Goal: Information Seeking & Learning: Learn about a topic

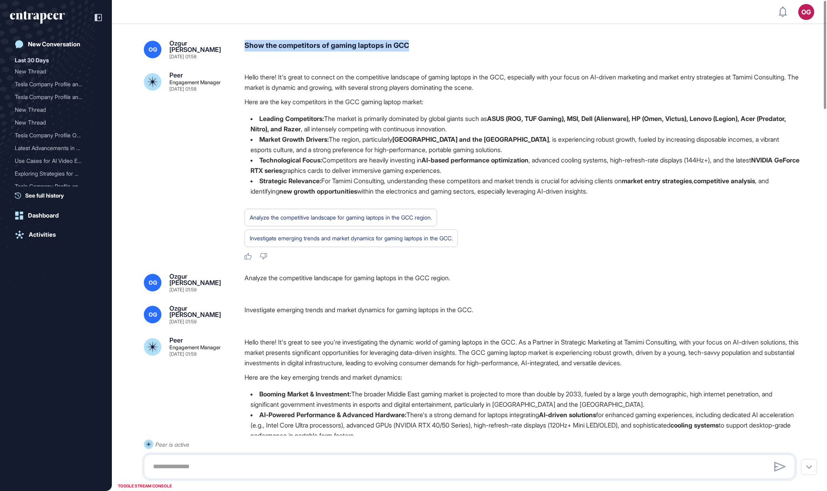
drag, startPoint x: 253, startPoint y: 44, endPoint x: 455, endPoint y: 47, distance: 201.8
click at [455, 47] on div "OG [PERSON_NAME] [DATE] 01:58 Show the competitors of gaming laptops in GCC" at bounding box center [469, 49] width 651 height 19
copy div "Show the competitors of gaming laptops in GCC"
click at [80, 45] on div "New Conversation" at bounding box center [54, 44] width 52 height 7
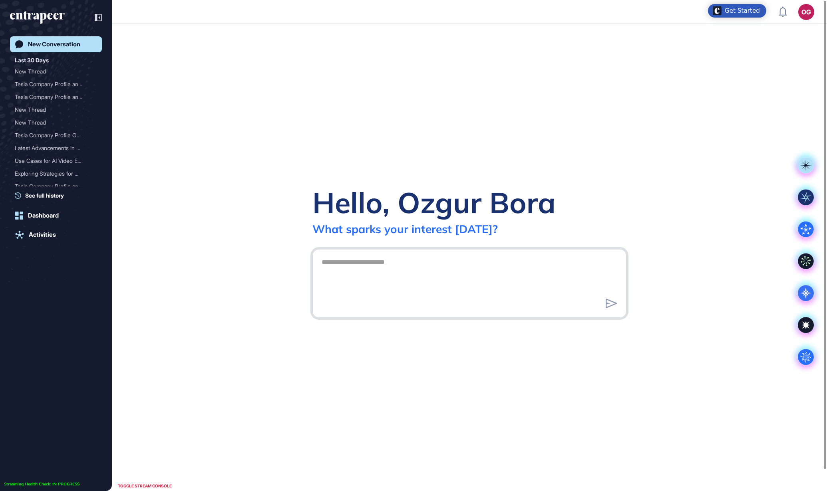
click at [408, 280] on textarea at bounding box center [469, 283] width 305 height 56
paste textarea "**********"
type textarea "**********"
drag, startPoint x: 470, startPoint y: 263, endPoint x: 263, endPoint y: 258, distance: 206.3
click at [263, 260] on div "**********" at bounding box center [469, 258] width 715 height 468
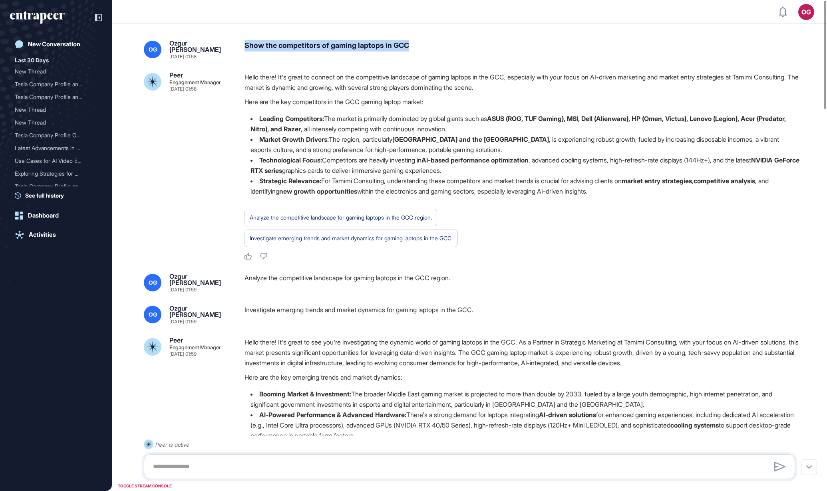
drag, startPoint x: 428, startPoint y: 43, endPoint x: 243, endPoint y: 47, distance: 185.5
click at [243, 47] on div "OG [PERSON_NAME] [DATE] 01:58 Show the competitors of gaming laptops in GCC" at bounding box center [469, 49] width 651 height 19
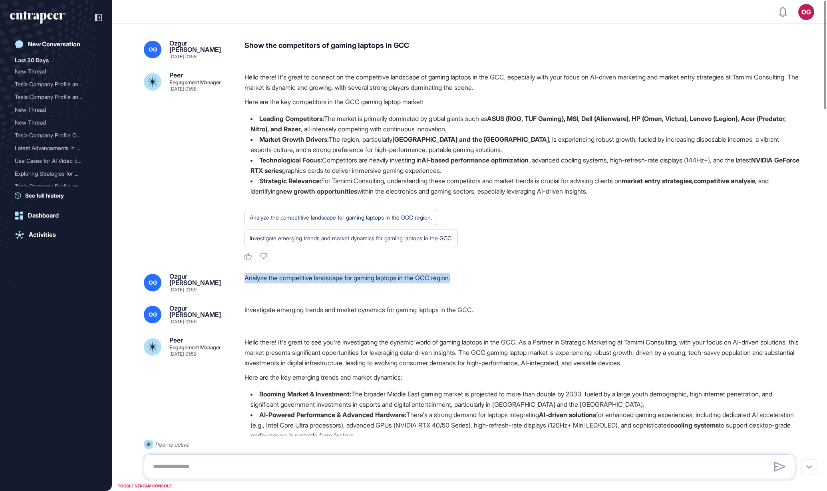
drag, startPoint x: 245, startPoint y: 276, endPoint x: 487, endPoint y: 273, distance: 241.4
click at [487, 273] on div "Analyze the competitive landscape for gaming laptops in the GCC region." at bounding box center [523, 282] width 557 height 19
copy div "Analyze the competitive landscape for gaming laptops in the GCC region."
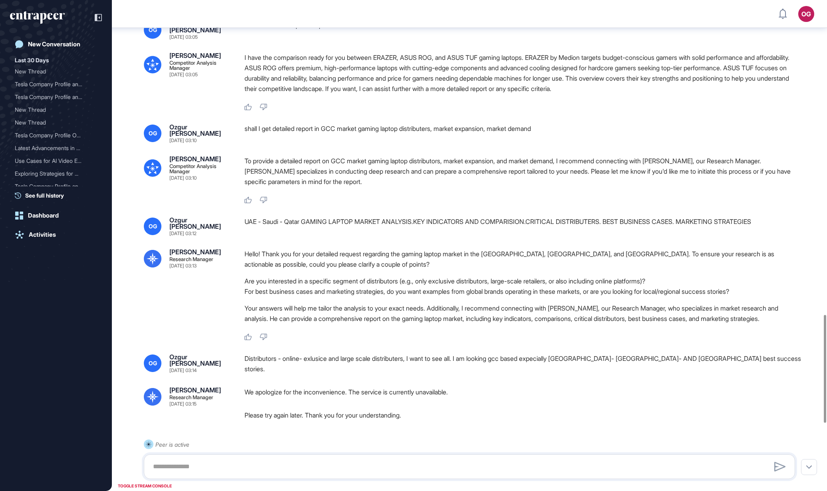
scroll to position [1452, 0]
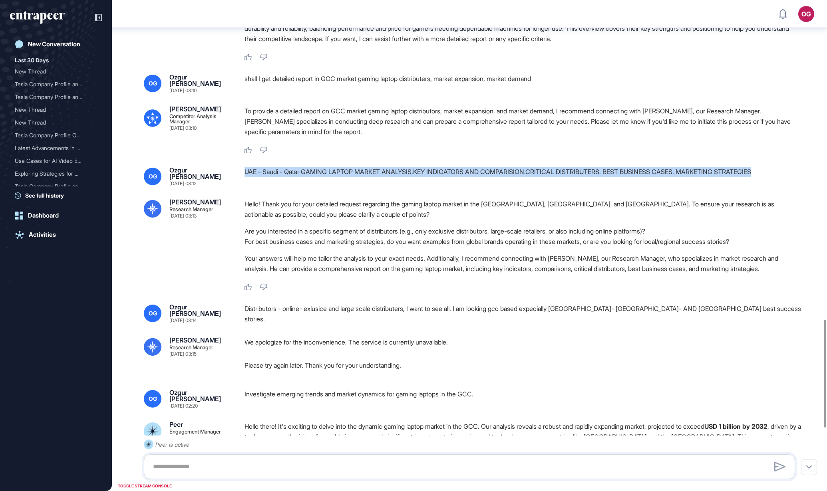
drag, startPoint x: 774, startPoint y: 171, endPoint x: 244, endPoint y: 173, distance: 529.8
click at [244, 173] on div "OG [PERSON_NAME] [DATE] 03:12 [GEOGRAPHIC_DATA] - Saudi - Qatar GAMING LAPTOP M…" at bounding box center [469, 176] width 651 height 19
copy div "UAE - Saudi - Qatar GAMING LAPTOP MARKET ANALYSIS.KEY INDICATORS AND COMPARISIO…"
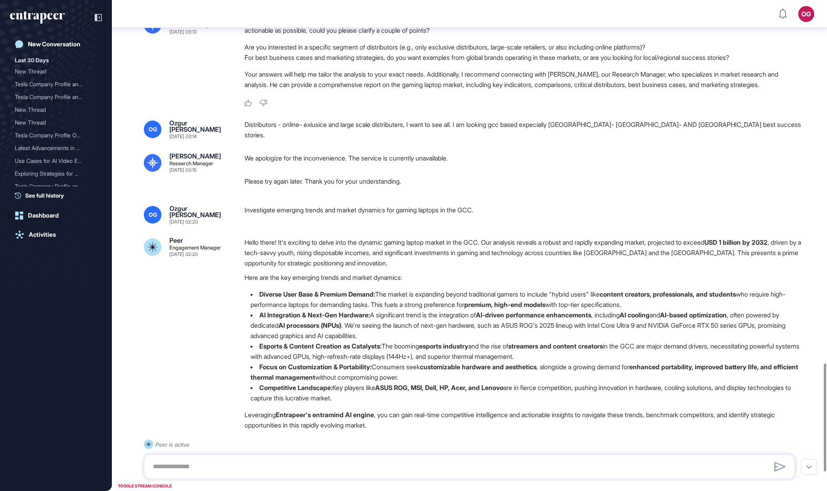
scroll to position [1652, 0]
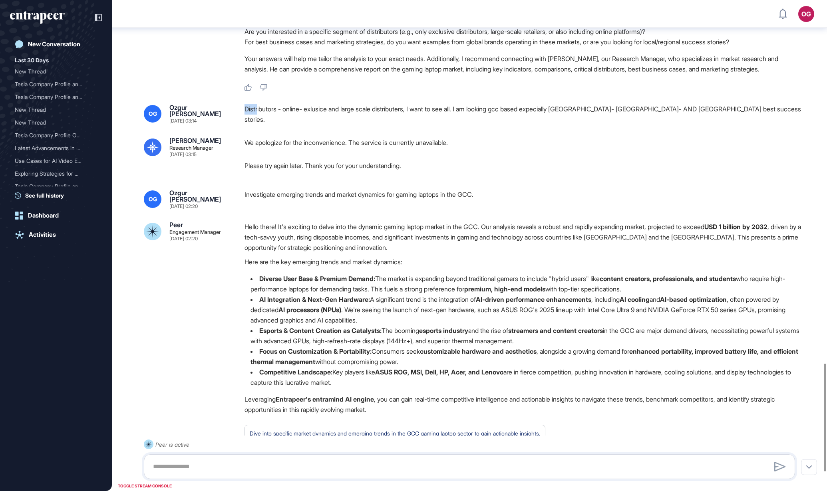
drag, startPoint x: 242, startPoint y: 107, endPoint x: 259, endPoint y: 103, distance: 17.1
click at [259, 104] on div "OG [PERSON_NAME] [DATE] 03:14 Distributors - online- exlusice and large scale d…" at bounding box center [469, 114] width 651 height 20
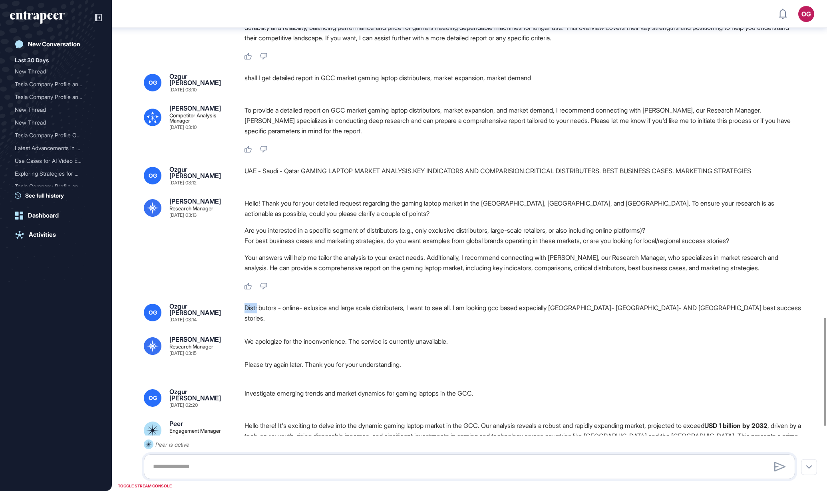
scroll to position [1403, 0]
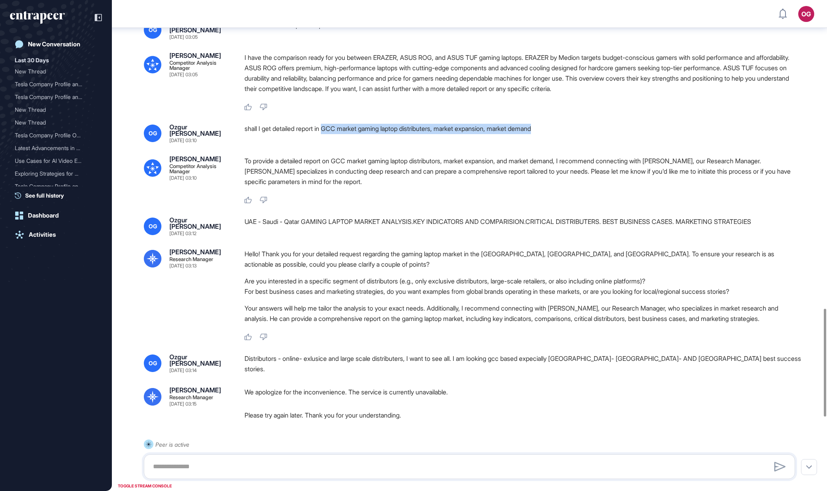
drag, startPoint x: 329, startPoint y: 127, endPoint x: 561, endPoint y: 125, distance: 231.8
click at [562, 125] on div "shall I get detailed report in GCC market gaming laptop distributers, market ex…" at bounding box center [523, 133] width 557 height 19
copy div "GCC market gaming laptop distributers, market expansion, market demand"
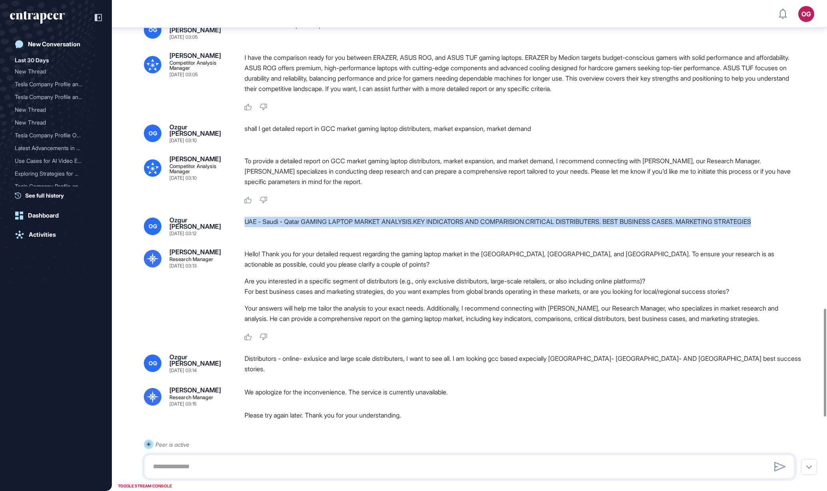
drag, startPoint x: 245, startPoint y: 219, endPoint x: 784, endPoint y: 224, distance: 538.7
click at [784, 224] on div "UAE - Saudi - Qatar GAMING LAPTOP MARKET ANALYSIS.KEY INDICATORS AND COMPARISIO…" at bounding box center [523, 226] width 557 height 19
copy div "UAE - Saudi - Qatar GAMING LAPTOP MARKET ANALYSIS.KEY INDICATORS AND COMPARISIO…"
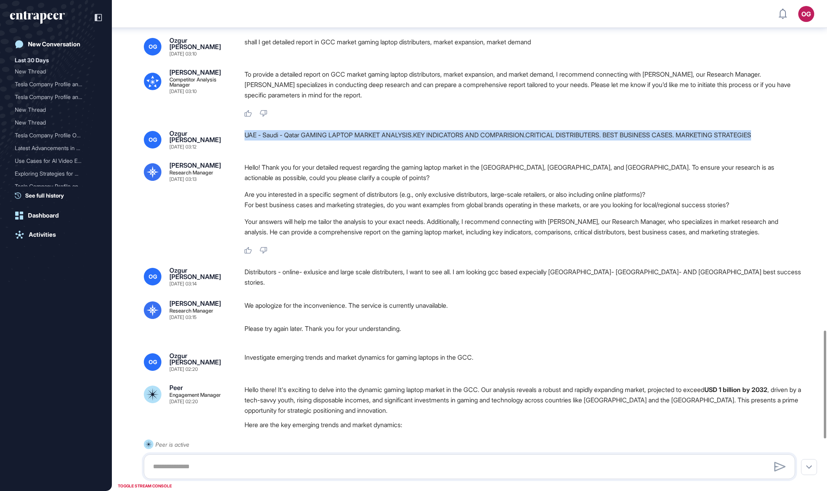
scroll to position [1502, 0]
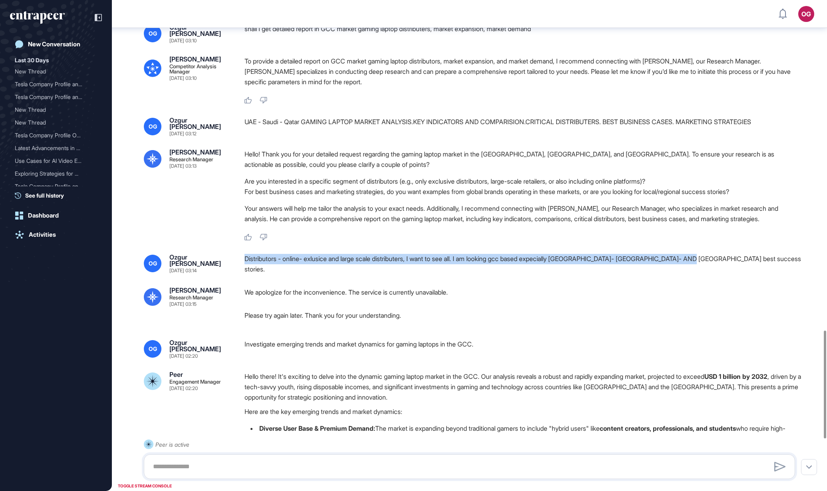
drag, startPoint x: 244, startPoint y: 257, endPoint x: 734, endPoint y: 252, distance: 490.3
copy div "Distributors - online- exlusice and large scale distributers, I want to see all…"
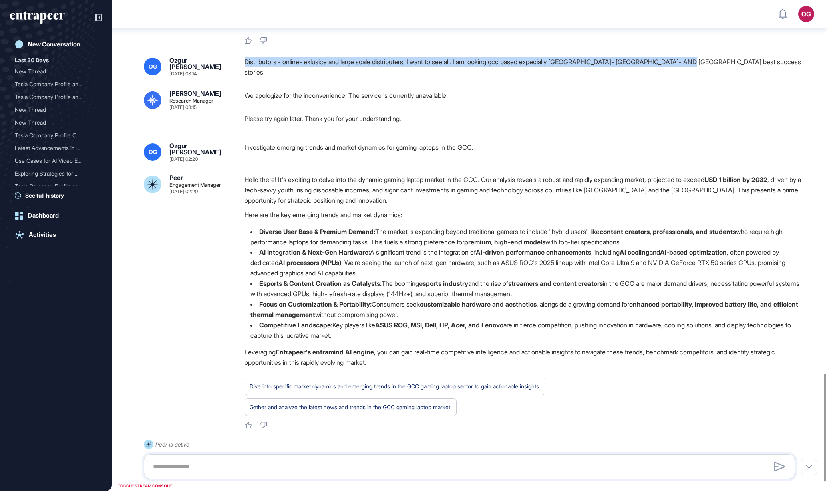
scroll to position [1738, 0]
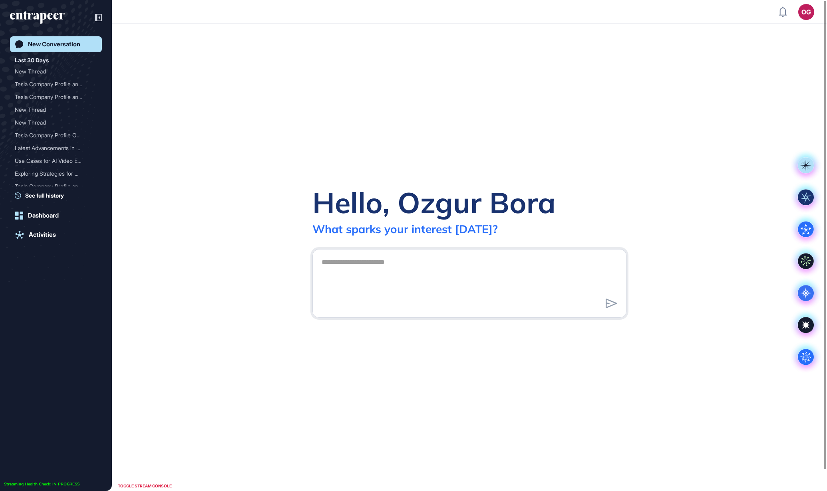
click at [388, 267] on textarea at bounding box center [469, 283] width 305 height 56
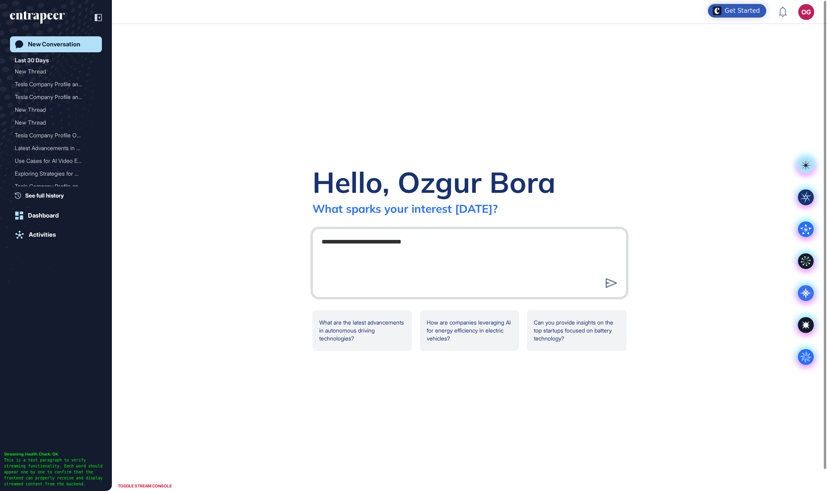
type textarea "**********"
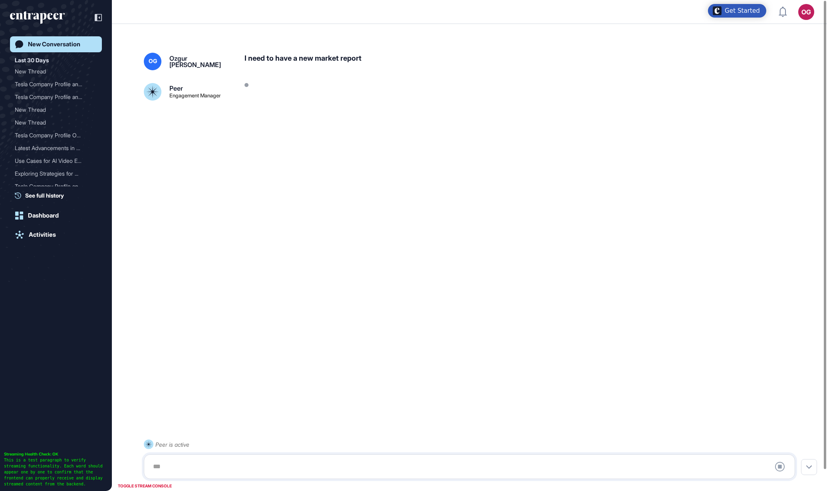
scroll to position [22, 0]
